Goal: Book appointment/travel/reservation

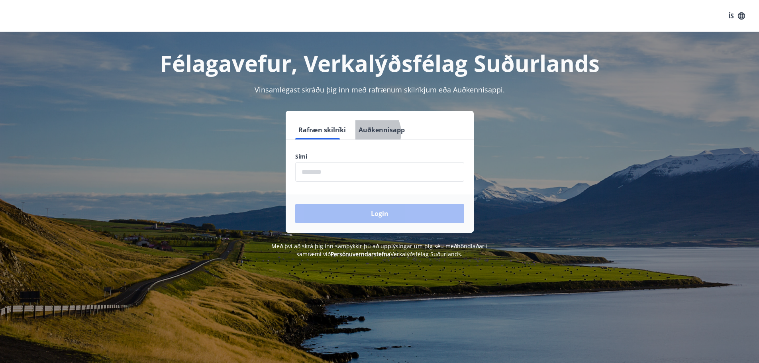
click at [361, 133] on button "Auðkennisapp" at bounding box center [381, 129] width 53 height 19
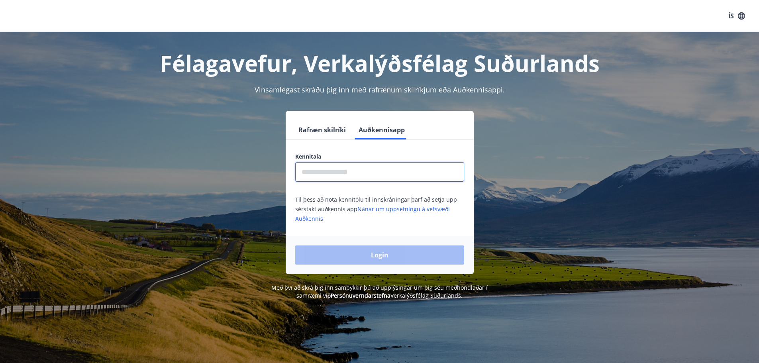
click at [324, 171] on input "text" at bounding box center [379, 172] width 169 height 20
type input "**********"
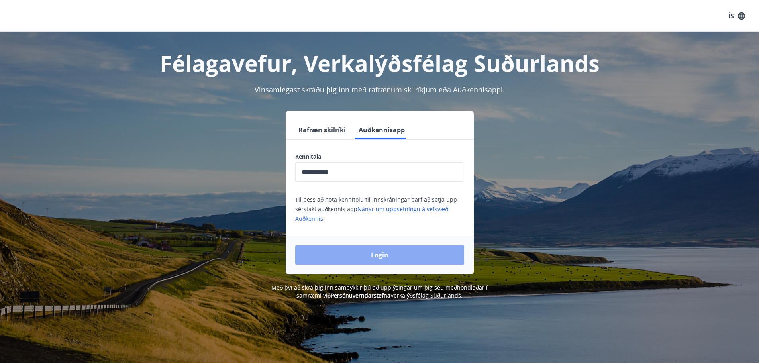
click at [346, 258] on button "Login" at bounding box center [379, 254] width 169 height 19
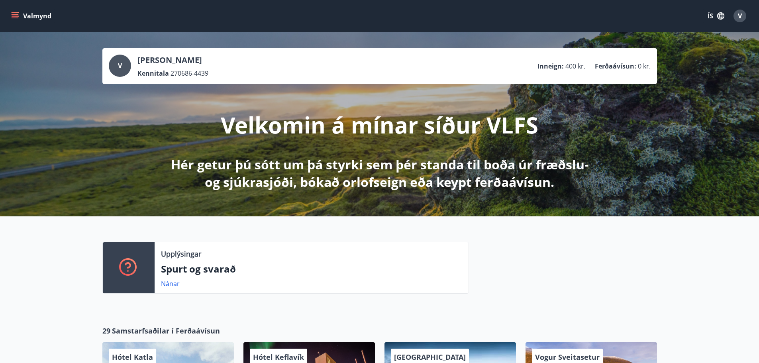
click at [713, 18] on button "ÍS" at bounding box center [716, 16] width 26 height 14
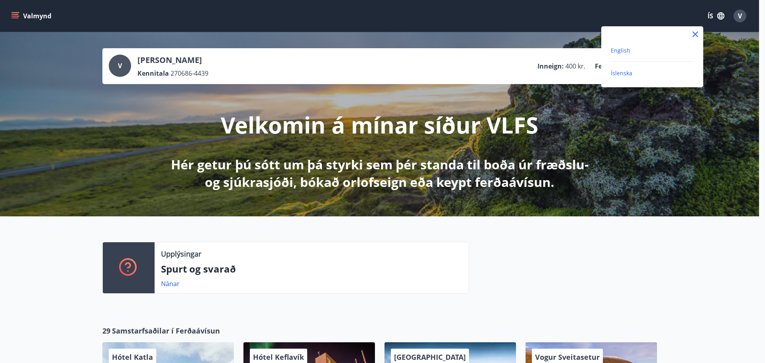
click at [628, 51] on span "English" at bounding box center [621, 51] width 20 height 8
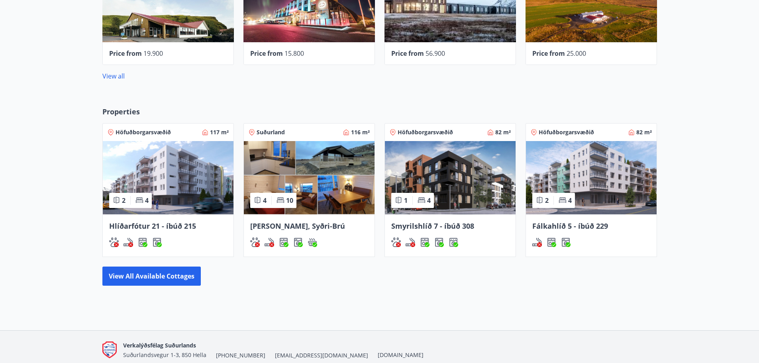
scroll to position [398, 0]
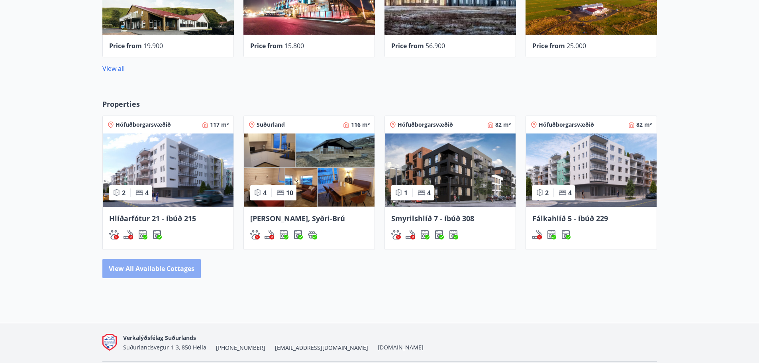
click at [163, 264] on button "View all available cottages" at bounding box center [151, 268] width 98 height 19
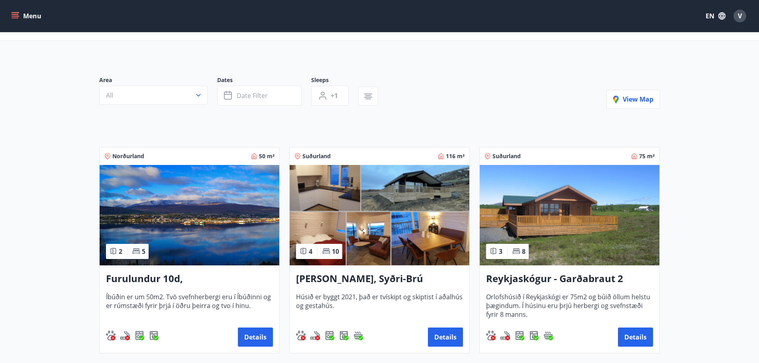
scroll to position [199, 0]
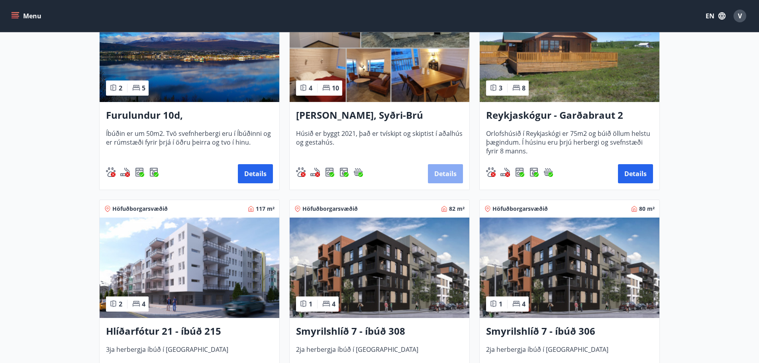
click at [448, 175] on button "Details" at bounding box center [445, 173] width 35 height 19
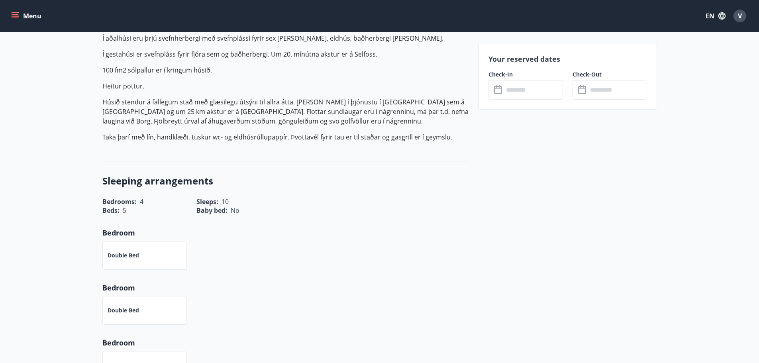
scroll to position [279, 0]
click at [534, 89] on input "text" at bounding box center [533, 90] width 59 height 20
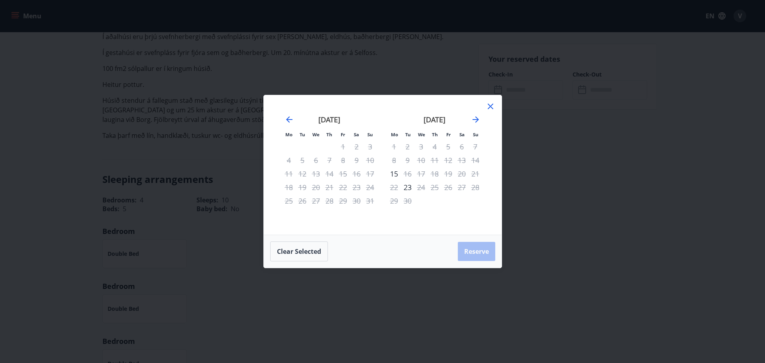
click at [488, 107] on icon at bounding box center [491, 107] width 10 height 10
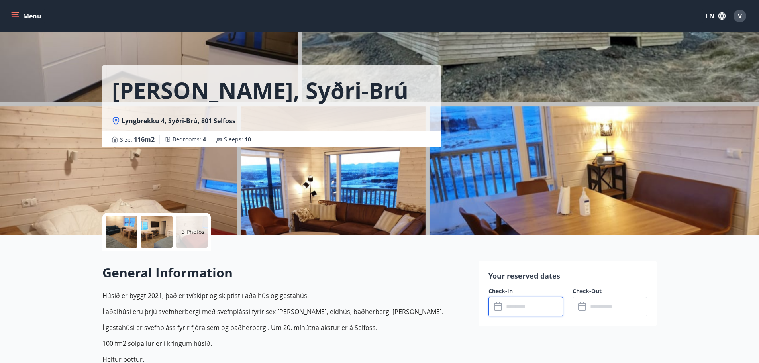
scroll to position [0, 0]
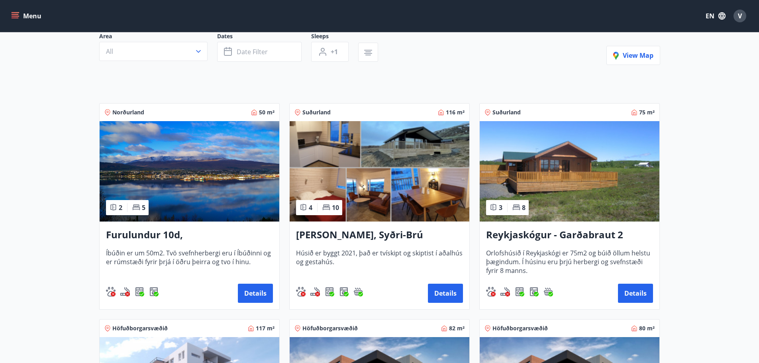
click at [563, 239] on h3 "Reykjaskógur - Garðabraut 2" at bounding box center [569, 235] width 167 height 14
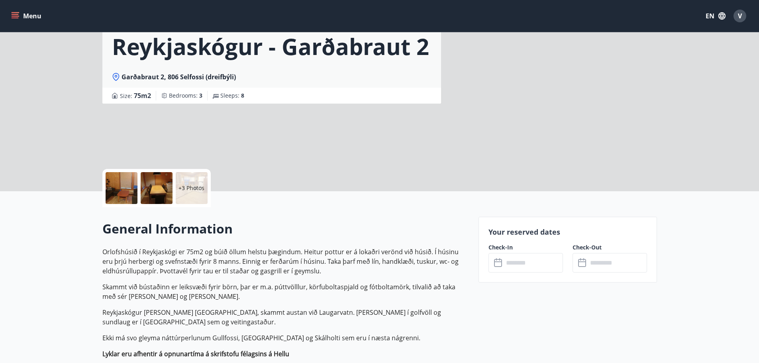
scroll to position [159, 0]
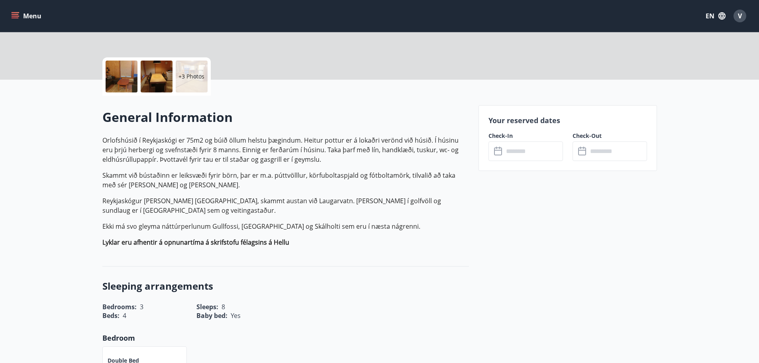
click at [540, 149] on input "text" at bounding box center [533, 151] width 59 height 20
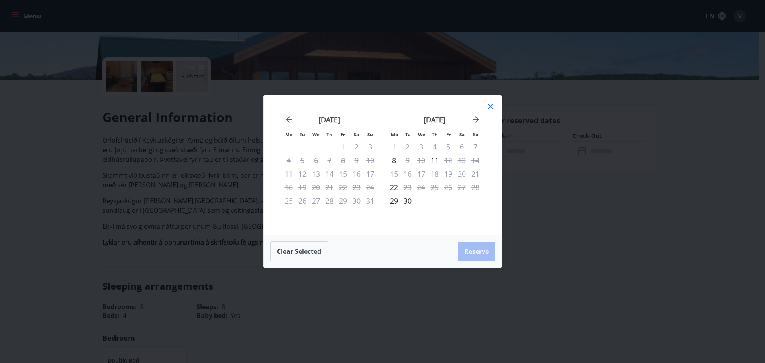
click at [491, 106] on icon at bounding box center [491, 107] width 6 height 6
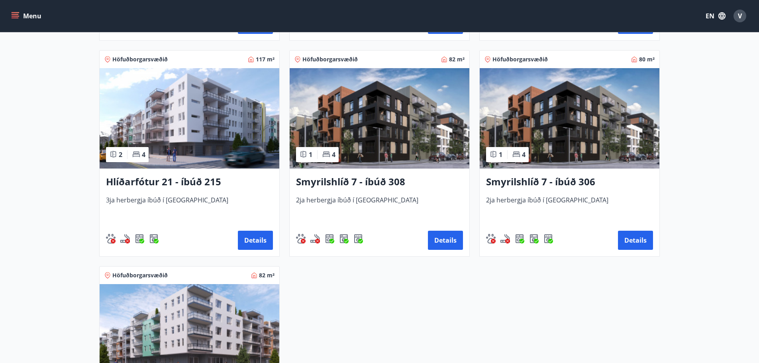
scroll to position [359, 0]
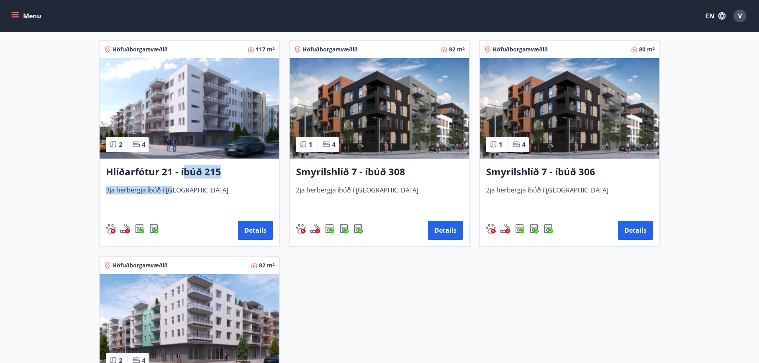
drag, startPoint x: 185, startPoint y: 168, endPoint x: 170, endPoint y: 196, distance: 31.7
click at [170, 196] on div "Hlíðarfótur 21 - íbúð 215 3ja herbergja íbúð í [GEOGRAPHIC_DATA] Details" at bounding box center [190, 203] width 180 height 88
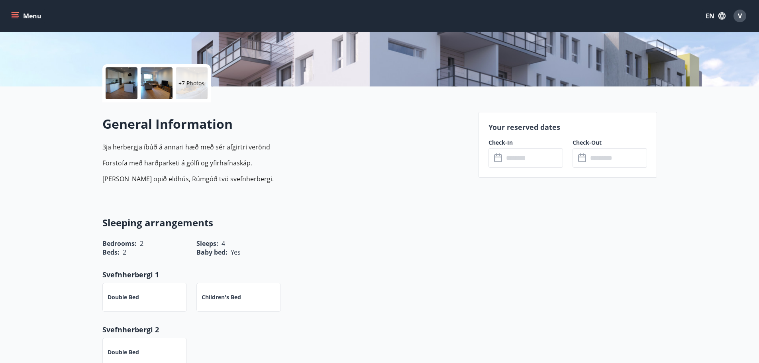
scroll to position [159, 0]
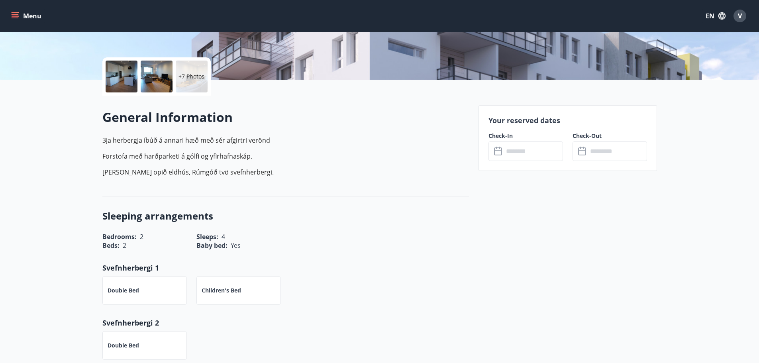
click at [539, 156] on input "text" at bounding box center [533, 151] width 59 height 20
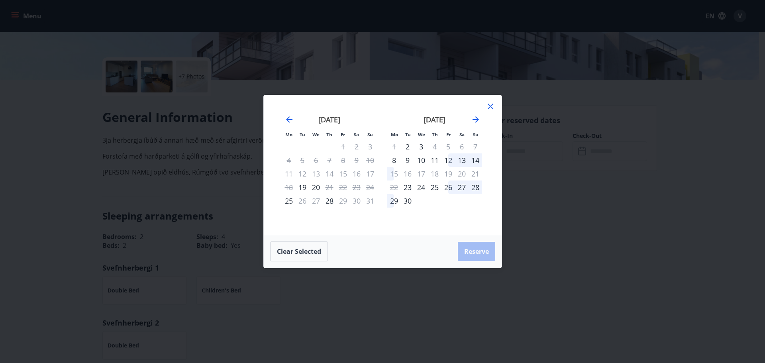
click at [488, 106] on icon at bounding box center [491, 107] width 10 height 10
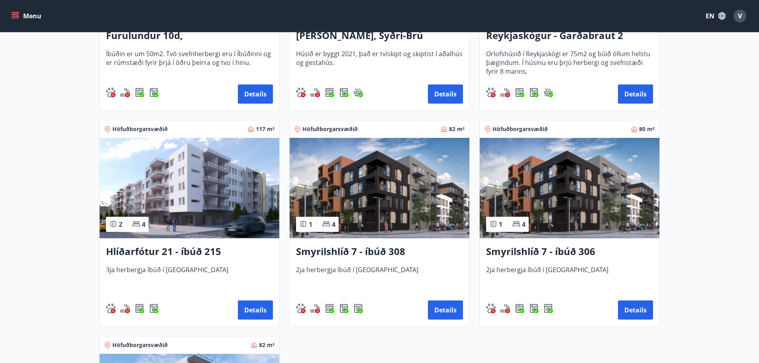
click at [373, 248] on h3 "Smyrilshlíð 7 - íbúð 308" at bounding box center [379, 252] width 167 height 14
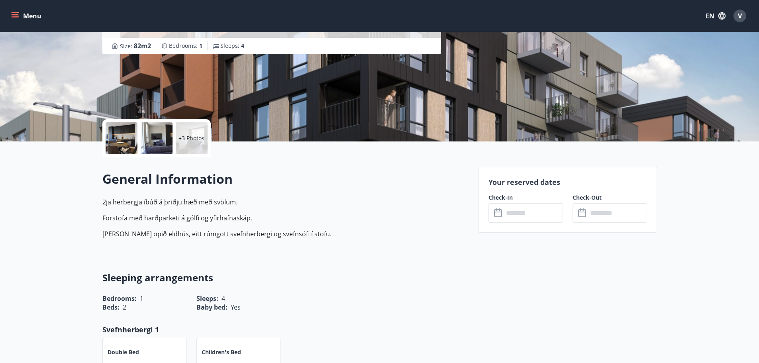
scroll to position [159, 0]
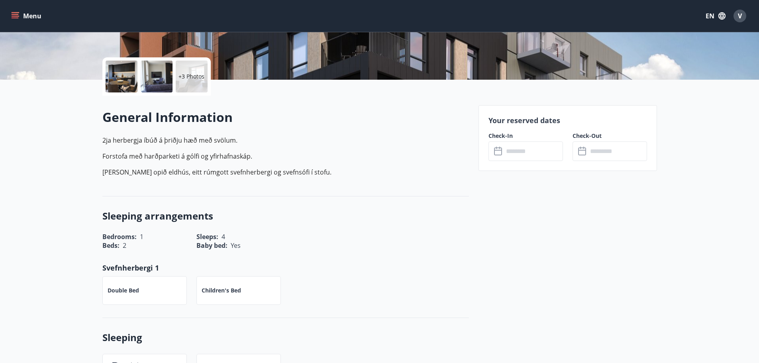
click at [535, 149] on input "text" at bounding box center [533, 151] width 59 height 20
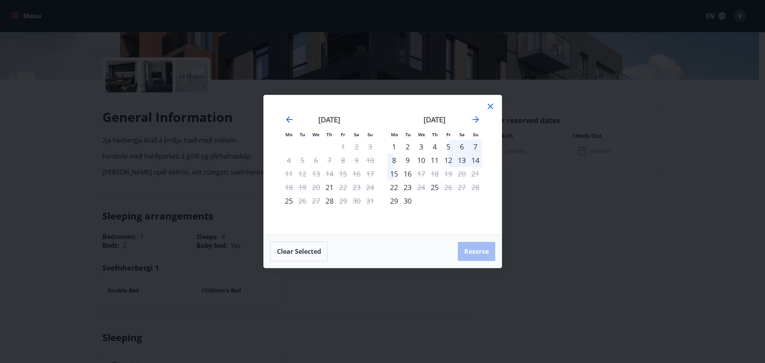
click at [490, 108] on icon at bounding box center [491, 107] width 10 height 10
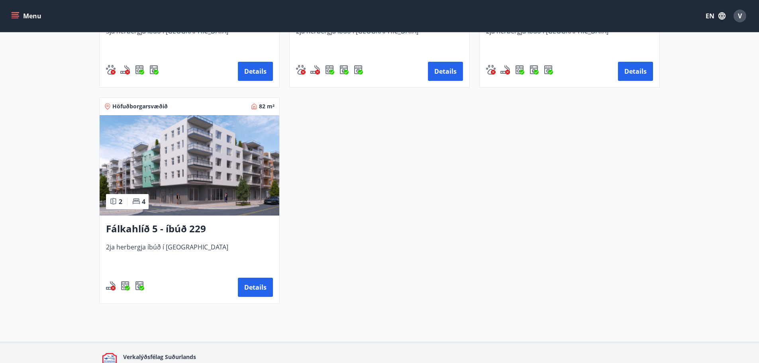
scroll to position [518, 0]
click at [175, 227] on h3 "Fálkahlíð 5 - íbúð 229" at bounding box center [189, 229] width 167 height 14
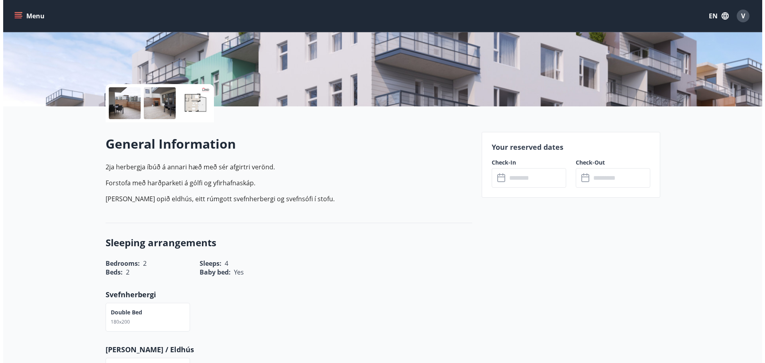
scroll to position [159, 0]
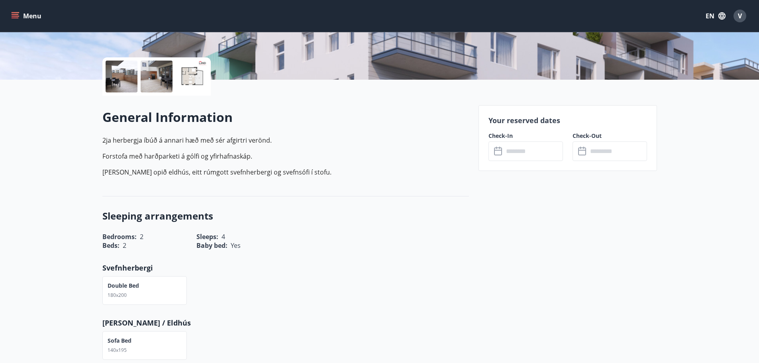
click at [530, 144] on input "text" at bounding box center [533, 151] width 59 height 20
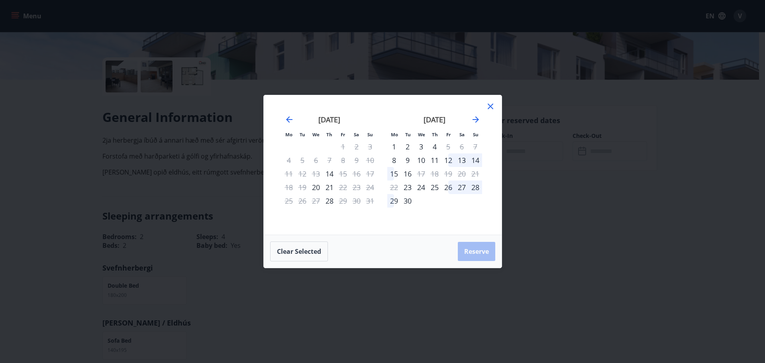
click at [489, 108] on icon at bounding box center [491, 107] width 6 height 6
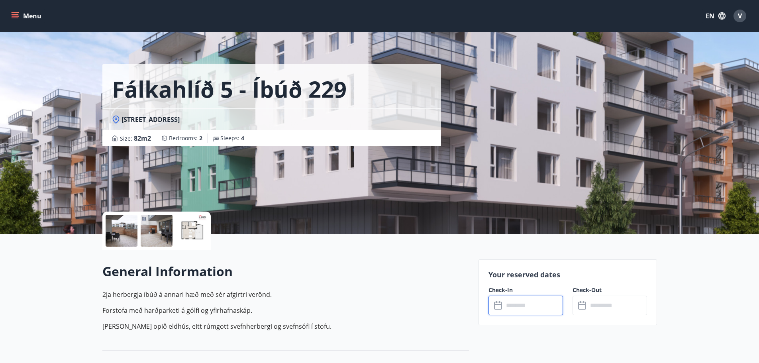
scroll to position [0, 0]
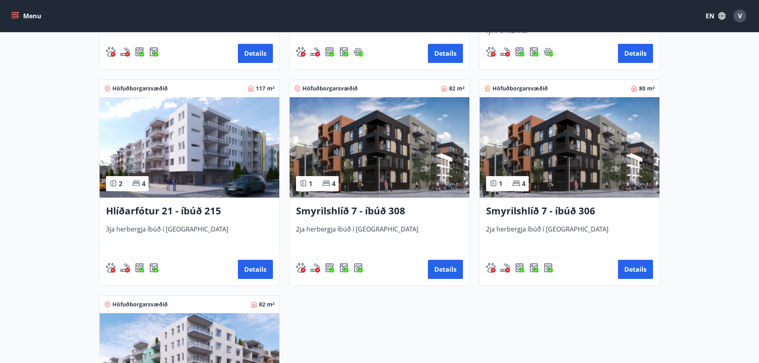
scroll to position [319, 0]
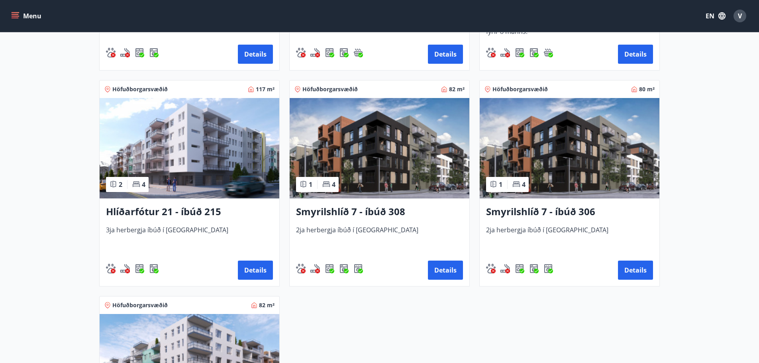
click at [516, 219] on h3 "Smyrilshlíð 7 - íbúð 306" at bounding box center [569, 212] width 167 height 14
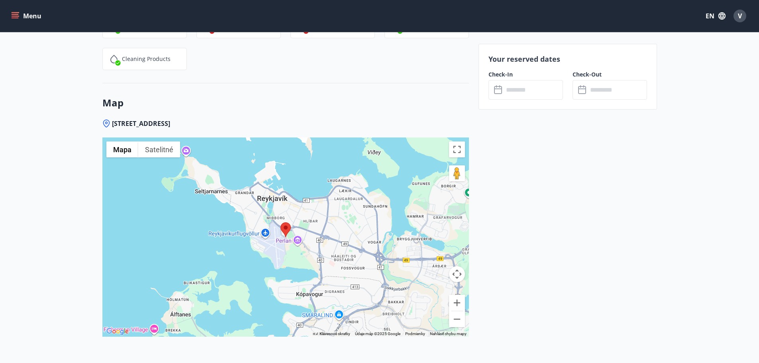
scroll to position [877, 0]
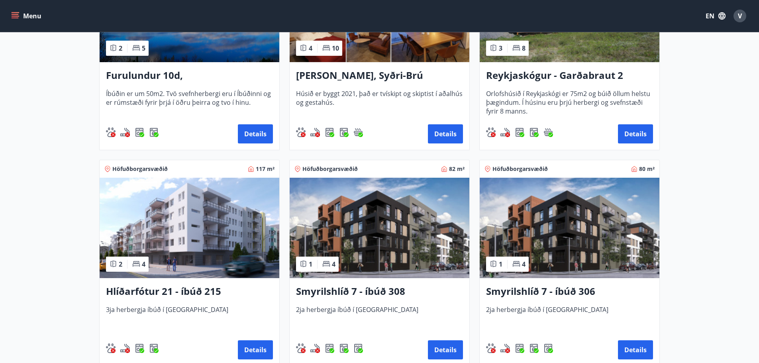
scroll to position [478, 0]
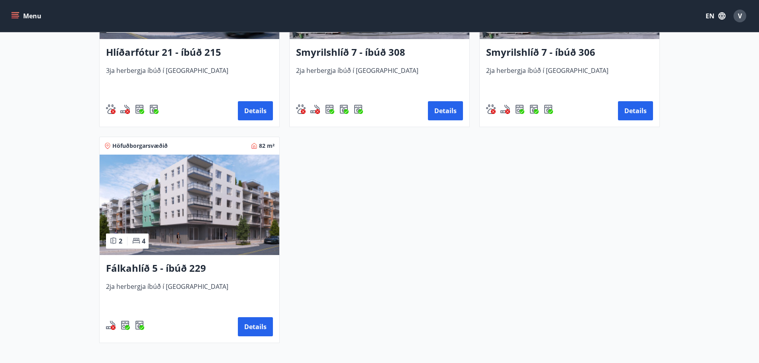
click at [163, 271] on h3 "Fálkahlíð 5 - íbúð 229" at bounding box center [189, 268] width 167 height 14
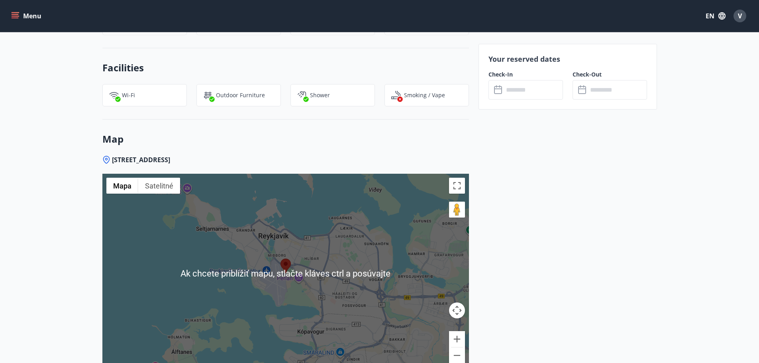
scroll to position [877, 0]
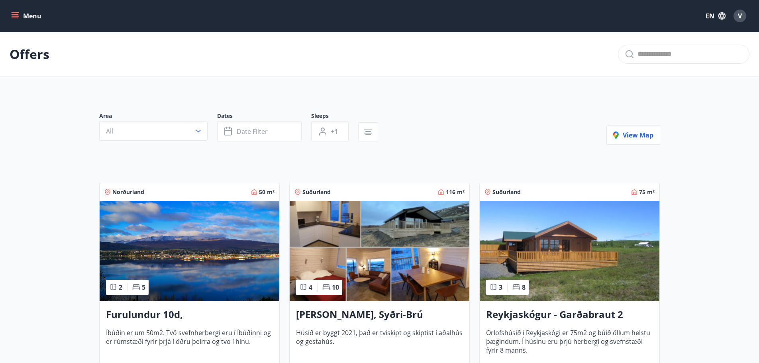
click at [144, 318] on h3 "Furulundur 10d, [GEOGRAPHIC_DATA]" at bounding box center [189, 315] width 167 height 14
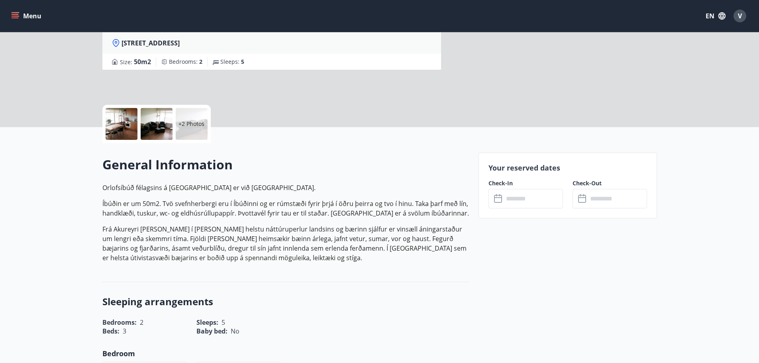
scroll to position [120, 0]
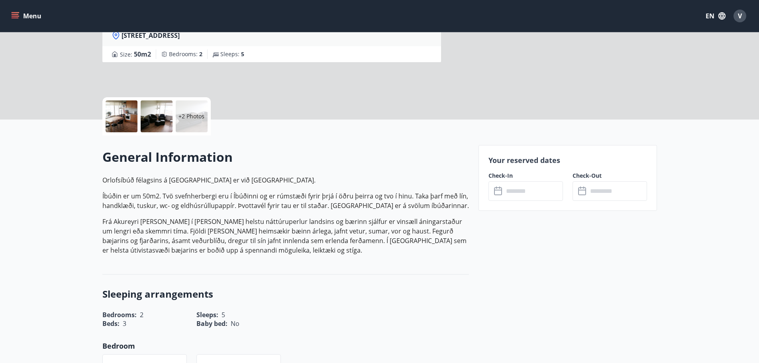
click at [545, 195] on input "text" at bounding box center [533, 191] width 59 height 20
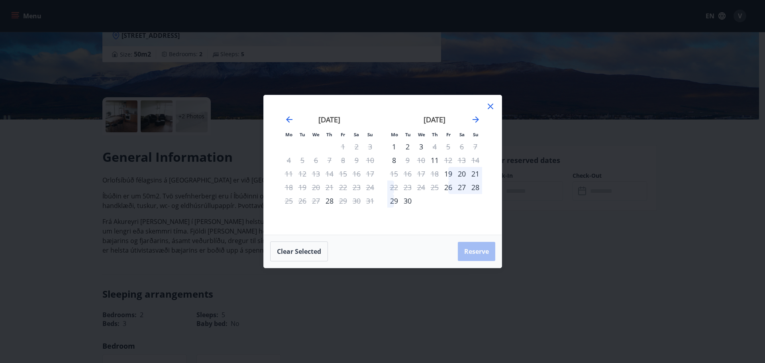
click at [487, 108] on icon at bounding box center [491, 107] width 10 height 10
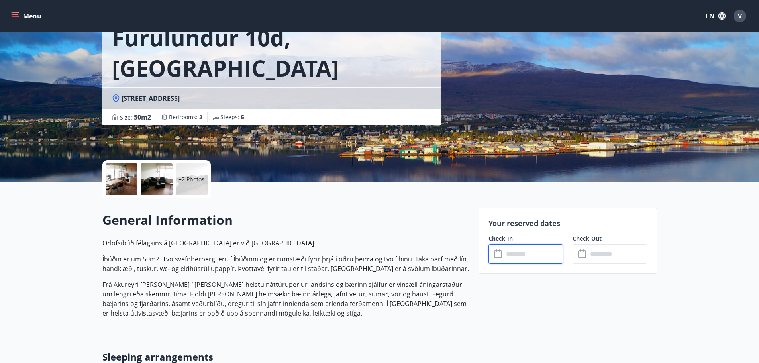
scroll to position [0, 0]
